Goal: Find specific page/section: Find specific page/section

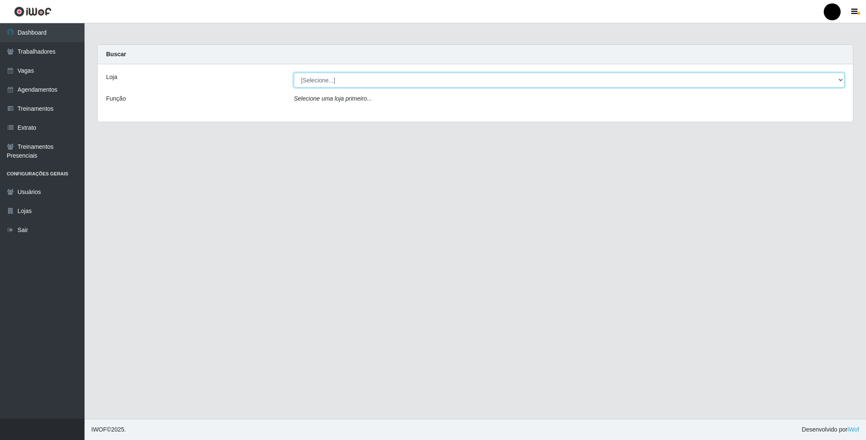
click at [520, 87] on select "[Selecione...] SuperFácil Atacado - Emaús" at bounding box center [569, 80] width 551 height 15
click at [294, 73] on select "[Selecione...] SuperFácil Atacado - Emaús" at bounding box center [569, 80] width 551 height 15
click at [519, 84] on select "[Selecione...] SuperFácil Atacado - Emaús" at bounding box center [569, 80] width 551 height 15
select select "407"
click at [294, 73] on select "[Selecione...] SuperFácil Atacado - Emaús" at bounding box center [569, 80] width 551 height 15
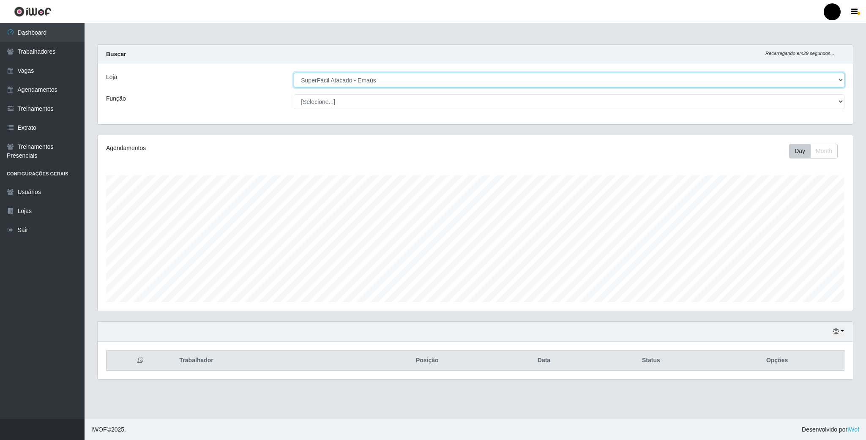
scroll to position [176, 755]
click at [847, 331] on div "Hoje 1 dia 3 dias 1 Semana Não encerrados" at bounding box center [475, 332] width 755 height 20
click at [834, 331] on icon "button" at bounding box center [836, 331] width 6 height 6
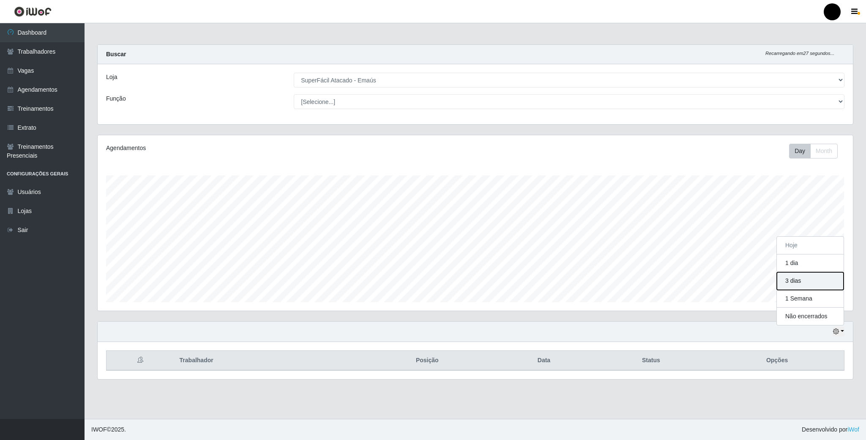
click at [805, 285] on button "3 dias" at bounding box center [810, 281] width 67 height 18
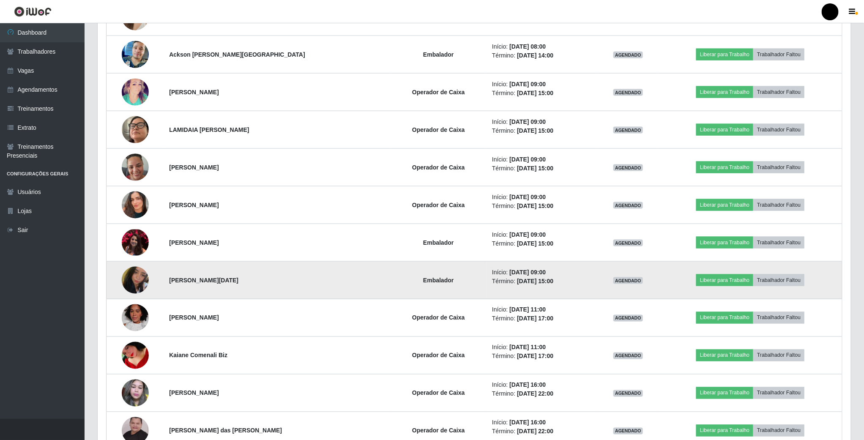
scroll to position [571, 0]
